Goal: Information Seeking & Learning: Find specific fact

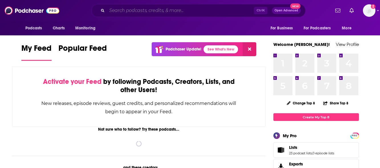
click at [162, 14] on input "Search podcasts, credits, & more..." at bounding box center [180, 10] width 147 height 9
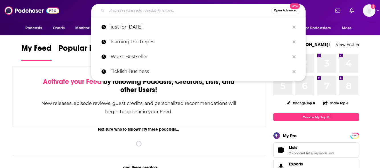
paste input "[PERSON_NAME] Factor"
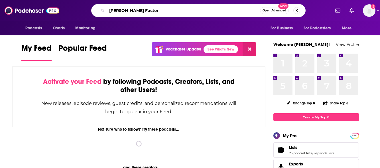
type input "[PERSON_NAME] Factor"
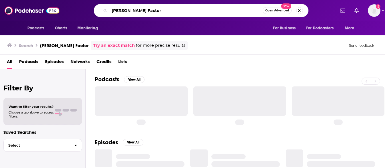
click at [152, 9] on input "[PERSON_NAME] Factor" at bounding box center [185, 10] width 153 height 9
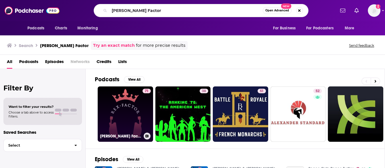
click at [120, 104] on link "71 [PERSON_NAME] Factor" at bounding box center [125, 113] width 55 height 55
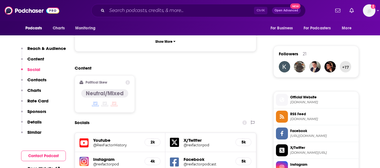
scroll to position [485, 0]
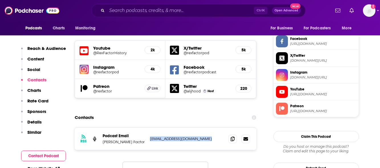
drag, startPoint x: 209, startPoint y: 122, endPoint x: 149, endPoint y: 123, distance: 59.9
click at [149, 128] on div "RSS Podcast Email [PERSON_NAME] Factor [EMAIL_ADDRESS][DOMAIN_NAME] [EMAIL_ADDR…" at bounding box center [166, 139] width 182 height 22
copy p "[EMAIL_ADDRESS][DOMAIN_NAME]"
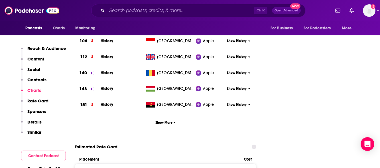
scroll to position [685, 0]
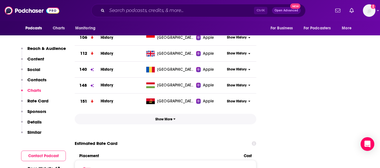
click at [170, 117] on span "Show More" at bounding box center [165, 119] width 20 height 4
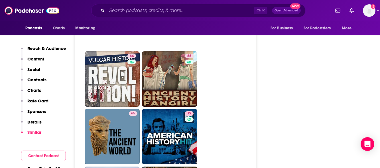
scroll to position [1797, 0]
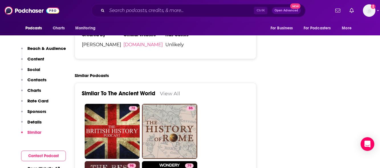
scroll to position [1227, 0]
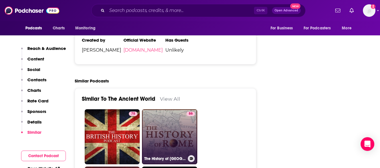
click at [170, 109] on link "86 The History of [GEOGRAPHIC_DATA]" at bounding box center [169, 136] width 55 height 55
type input "https://www.podchaser.com/podcasts/the-history-of-rome-39177"
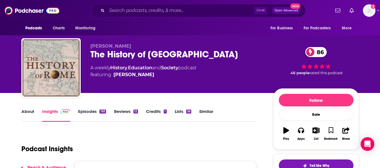
click at [96, 112] on link "Episodes 193" at bounding box center [92, 115] width 28 height 13
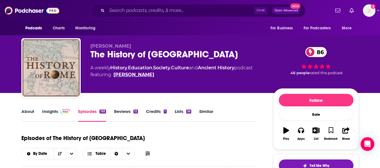
click at [122, 74] on link "Mike Duncan" at bounding box center [134, 74] width 41 height 7
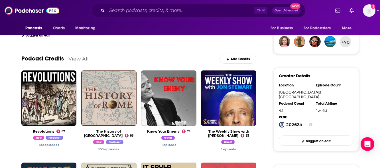
scroll to position [143, 0]
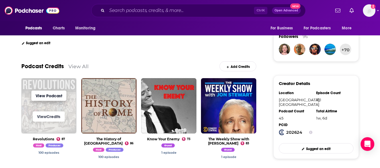
click at [49, 95] on link "View Podcast" at bounding box center [48, 95] width 35 height 10
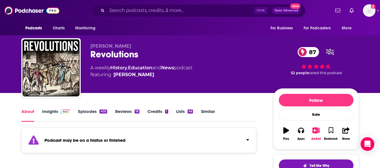
click at [95, 111] on link "Episodes 405" at bounding box center [92, 115] width 29 height 13
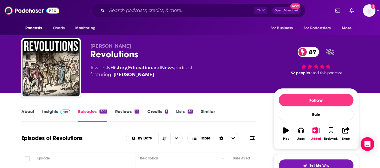
click at [24, 113] on link "About" at bounding box center [27, 115] width 13 height 13
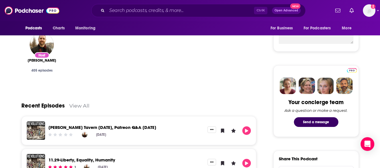
scroll to position [57, 0]
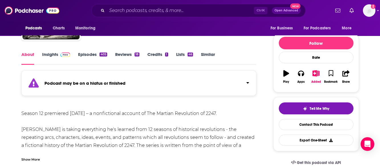
click at [50, 52] on link "Insights" at bounding box center [56, 58] width 28 height 13
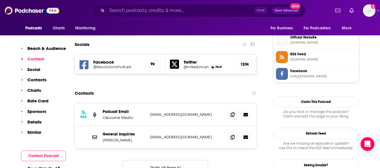
scroll to position [513, 0]
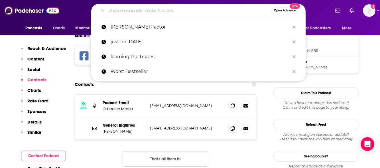
click at [139, 12] on input "Search podcasts, credits, & more..." at bounding box center [189, 10] width 165 height 9
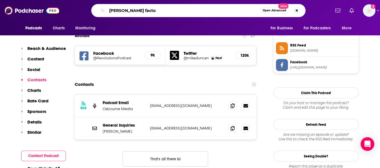
type input "rex factor"
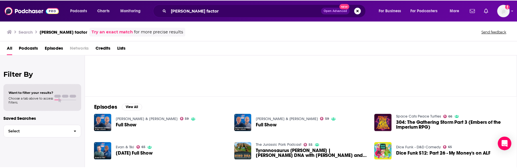
scroll to position [29, 0]
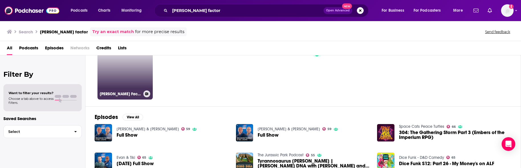
click at [117, 89] on link "71 [PERSON_NAME] Factor" at bounding box center [125, 71] width 55 height 55
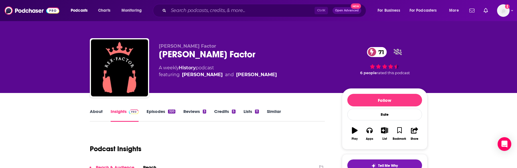
click at [91, 113] on link "About" at bounding box center [96, 115] width 13 height 13
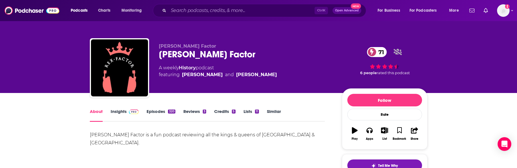
click at [116, 114] on link "Insights" at bounding box center [125, 115] width 28 height 13
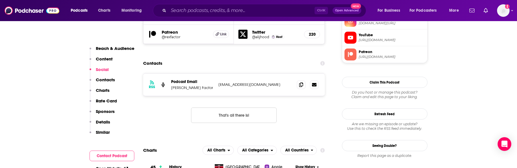
scroll to position [571, 0]
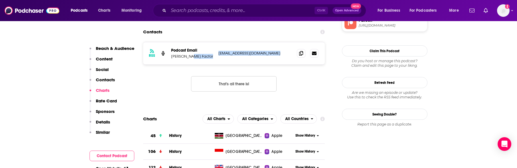
drag, startPoint x: 275, startPoint y: 38, endPoint x: 214, endPoint y: 39, distance: 60.8
click at [214, 42] on div "RSS Podcast Email [PERSON_NAME] Factor [EMAIL_ADDRESS][DOMAIN_NAME] [EMAIL_ADDR…" at bounding box center [234, 53] width 182 height 22
copy div "[EMAIL_ADDRESS][DOMAIN_NAME]"
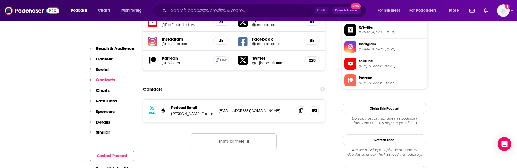
scroll to position [513, 0]
click at [301, 108] on icon at bounding box center [301, 110] width 4 height 5
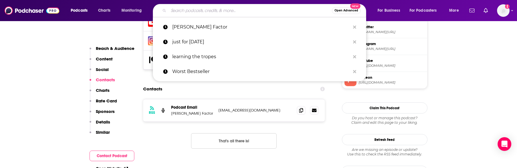
click at [189, 13] on input "Search podcasts, credits, & more..." at bounding box center [250, 10] width 163 height 9
paste input "from Let's Talk About Myths, Baby"
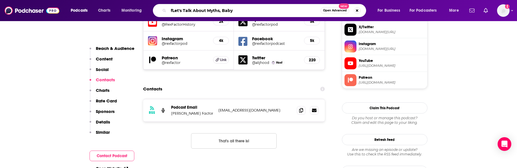
type input "Let's Talk About Myths, Baby"
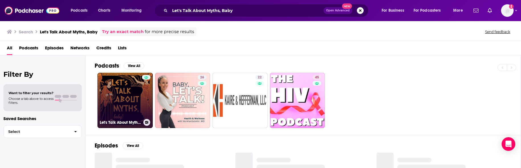
click at [120, 100] on link "Let's Talk About Myths, Baby! | Greek Mythology & the Ancient Mediterranean" at bounding box center [125, 100] width 55 height 55
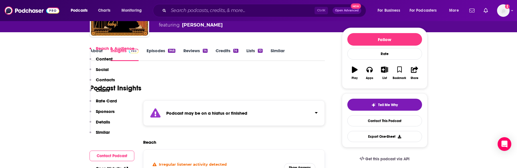
scroll to position [114, 0]
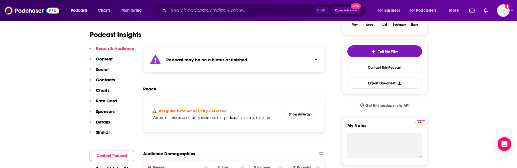
click at [312, 59] on button "Click to expand status details" at bounding box center [313, 58] width 7 height 8
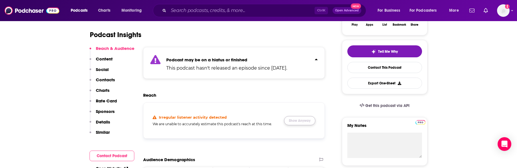
click at [297, 123] on button "Show Anyway" at bounding box center [299, 120] width 31 height 9
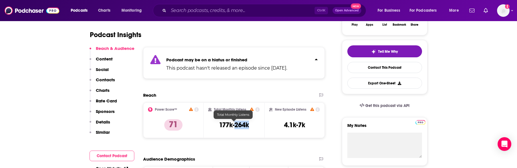
drag, startPoint x: 252, startPoint y: 126, endPoint x: 236, endPoint y: 126, distance: 16.8
click at [236, 126] on div "Total Monthly Listens 177k-264k" at bounding box center [234, 120] width 52 height 26
copy h3 "264k"
click at [244, 127] on h3 "177k-264k" at bounding box center [234, 125] width 30 height 9
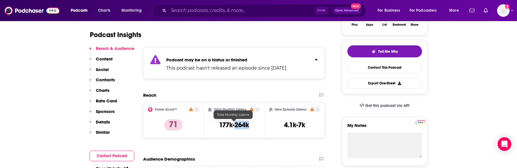
drag, startPoint x: 251, startPoint y: 125, endPoint x: 235, endPoint y: 125, distance: 16.0
click at [235, 125] on div "Total Monthly Listens 177k-264k" at bounding box center [234, 120] width 52 height 26
copy h3 "264k"
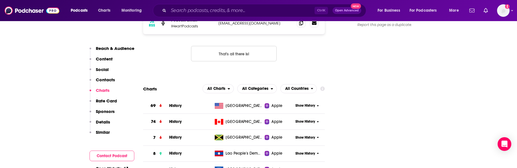
scroll to position [656, 0]
